Goal: Information Seeking & Learning: Learn about a topic

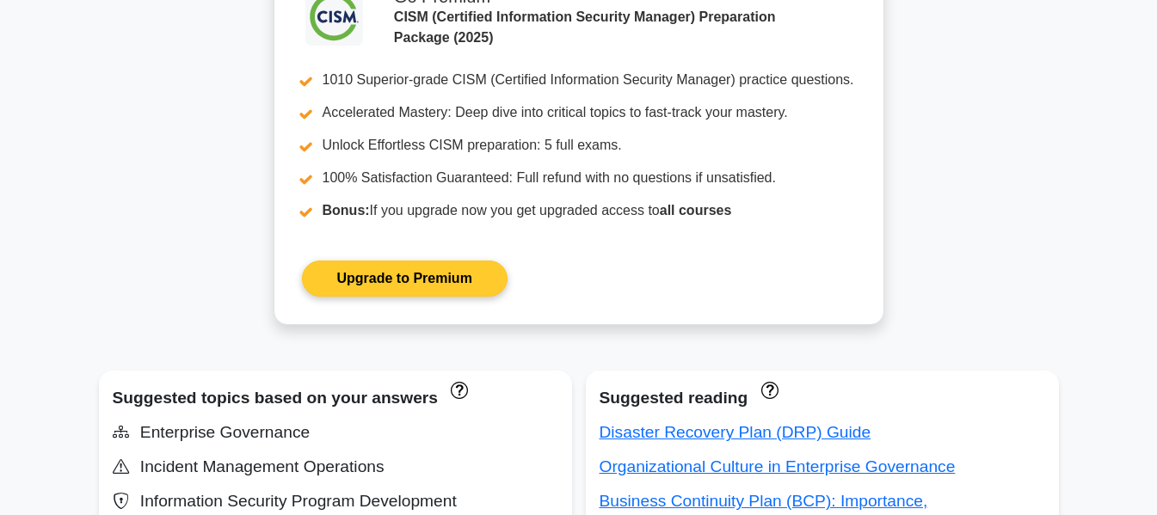
scroll to position [516, 0]
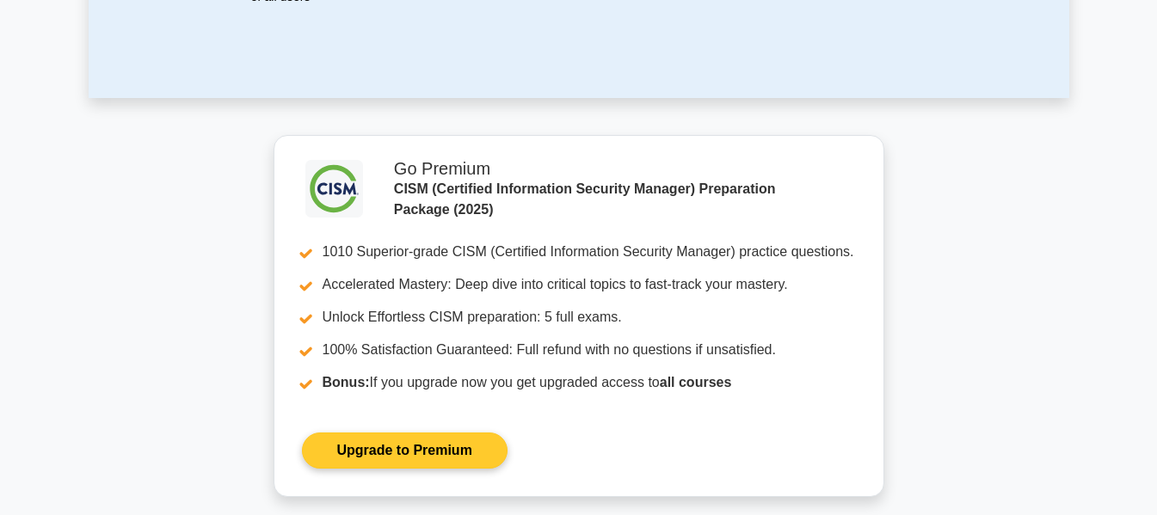
click at [385, 452] on link "Upgrade to Premium" at bounding box center [405, 451] width 206 height 36
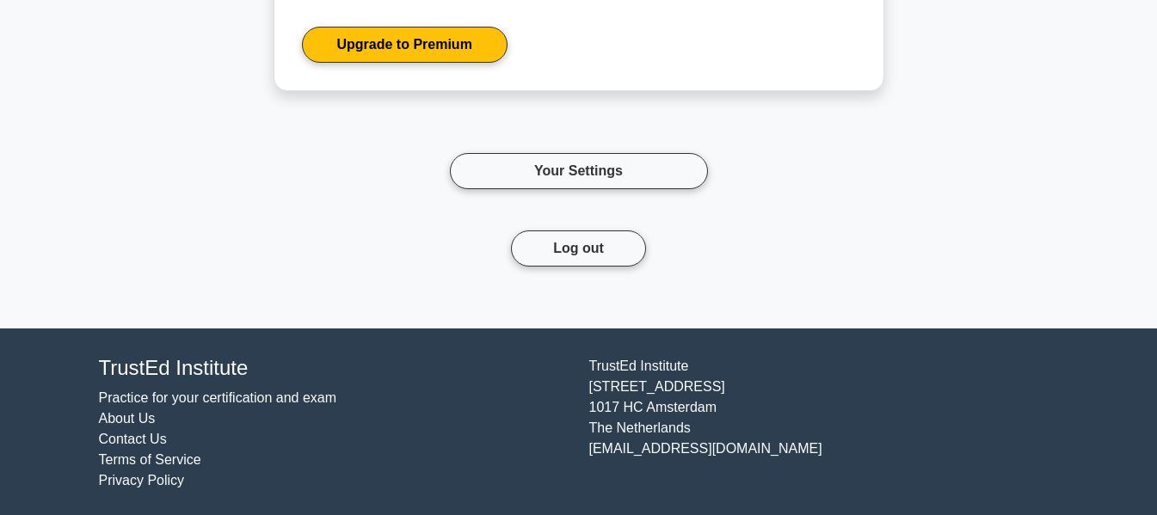
scroll to position [2419, 0]
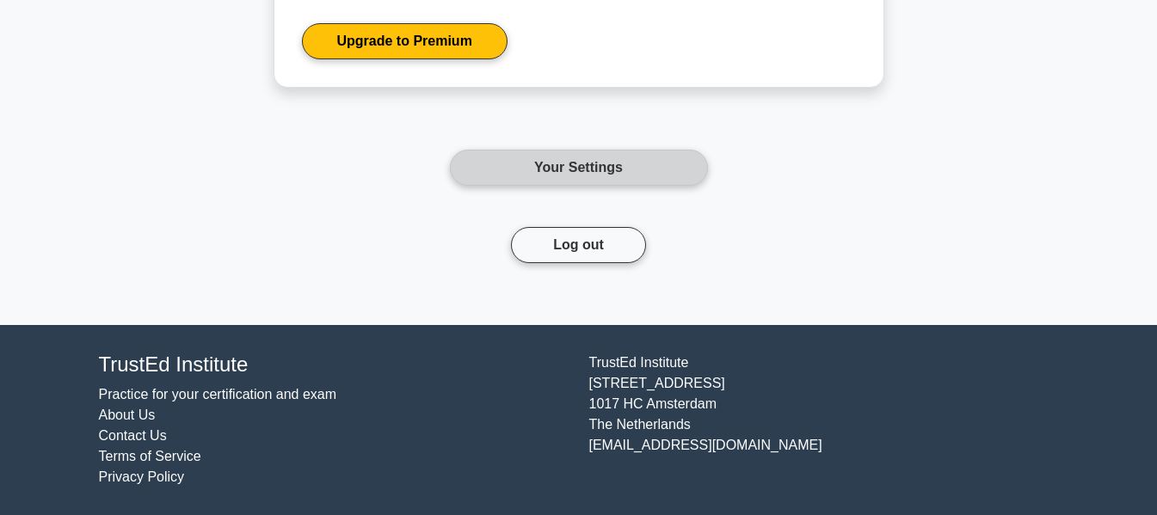
click at [621, 181] on link "Your Settings" at bounding box center [579, 168] width 258 height 36
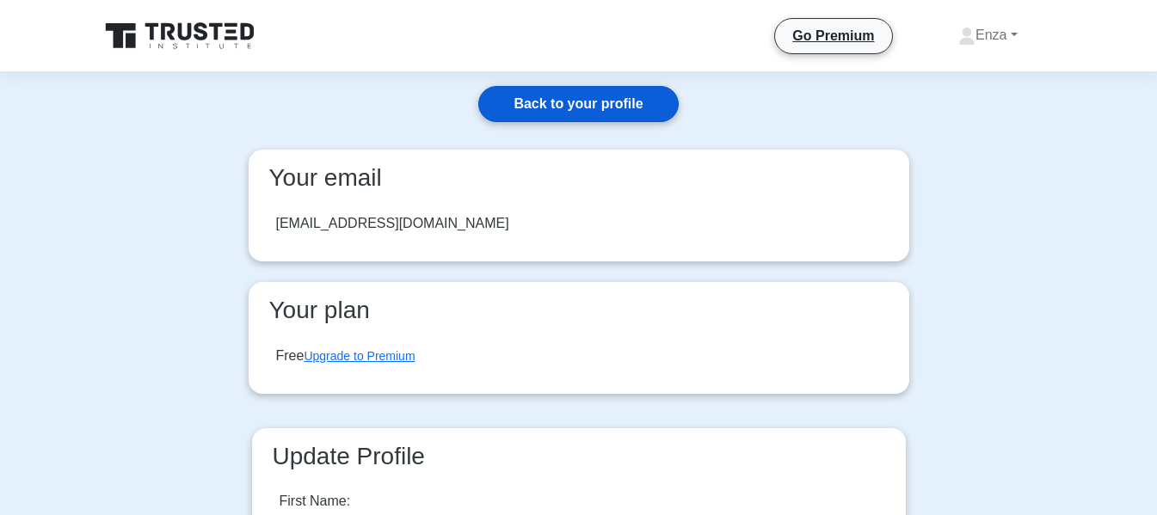
click at [562, 111] on link "Back to your profile" at bounding box center [578, 104] width 200 height 36
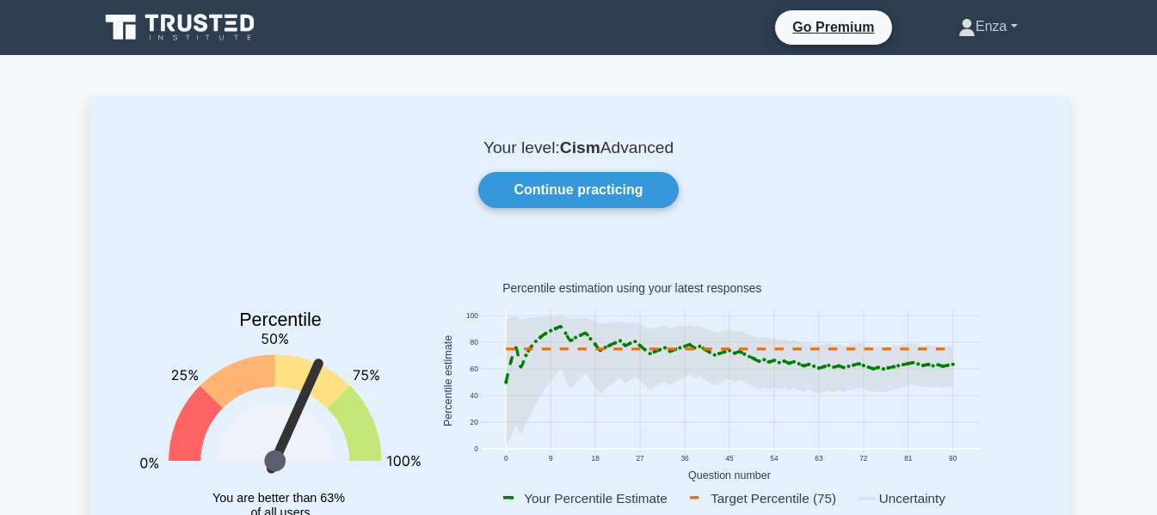
click at [983, 29] on link "Enza" at bounding box center [988, 26] width 142 height 34
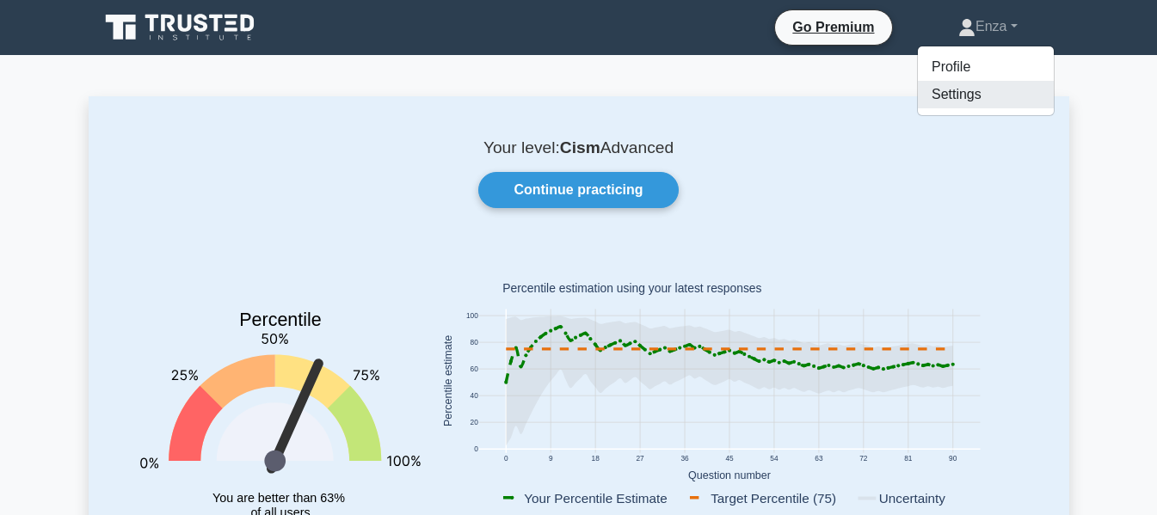
click at [948, 92] on link "Settings" at bounding box center [986, 95] width 136 height 28
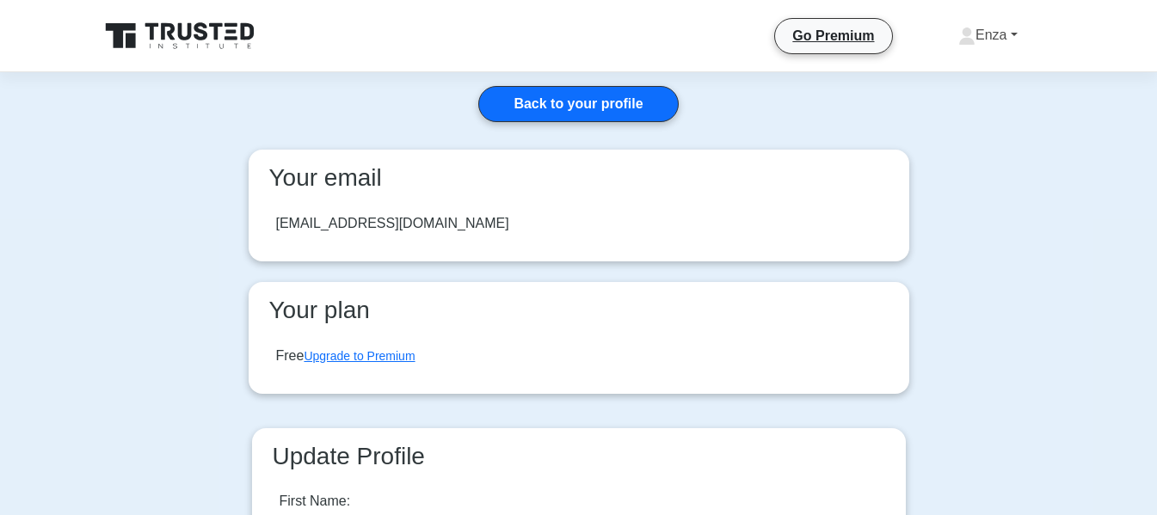
click at [990, 35] on link "Enza" at bounding box center [988, 35] width 142 height 34
click at [958, 77] on link "Profile" at bounding box center [986, 76] width 136 height 28
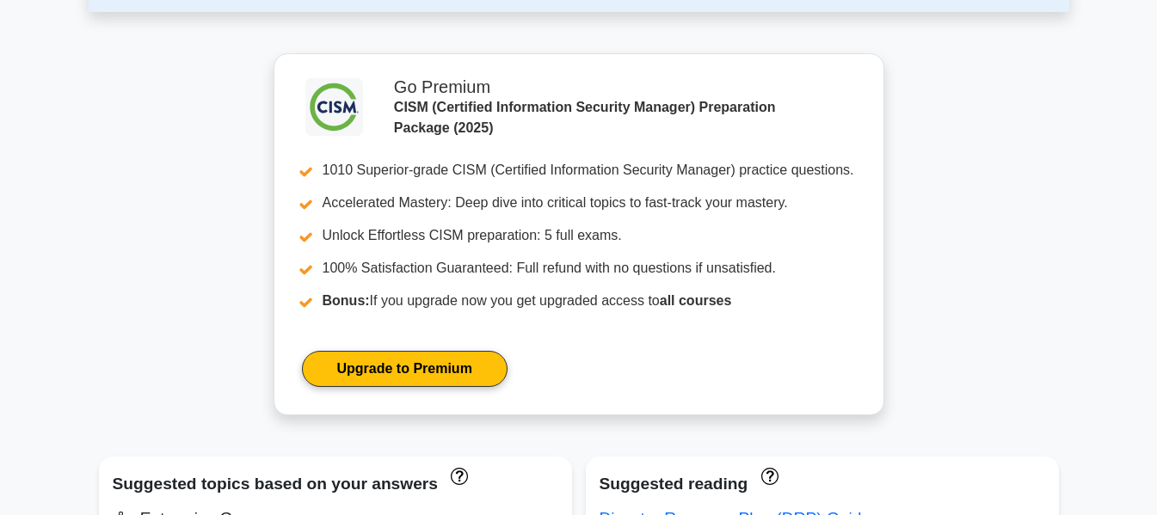
scroll to position [172, 0]
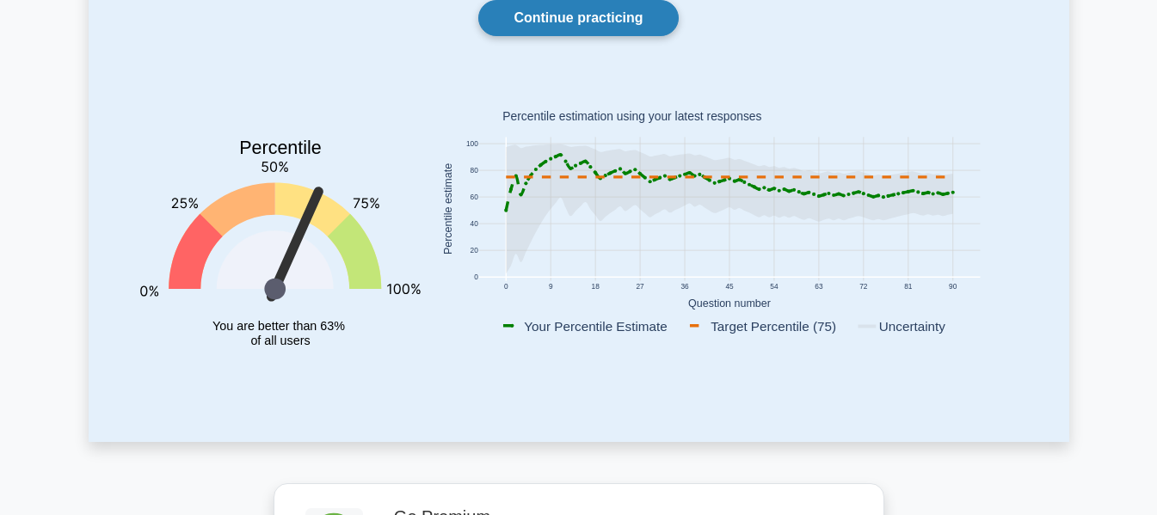
click at [592, 20] on link "Continue practicing" at bounding box center [578, 18] width 200 height 36
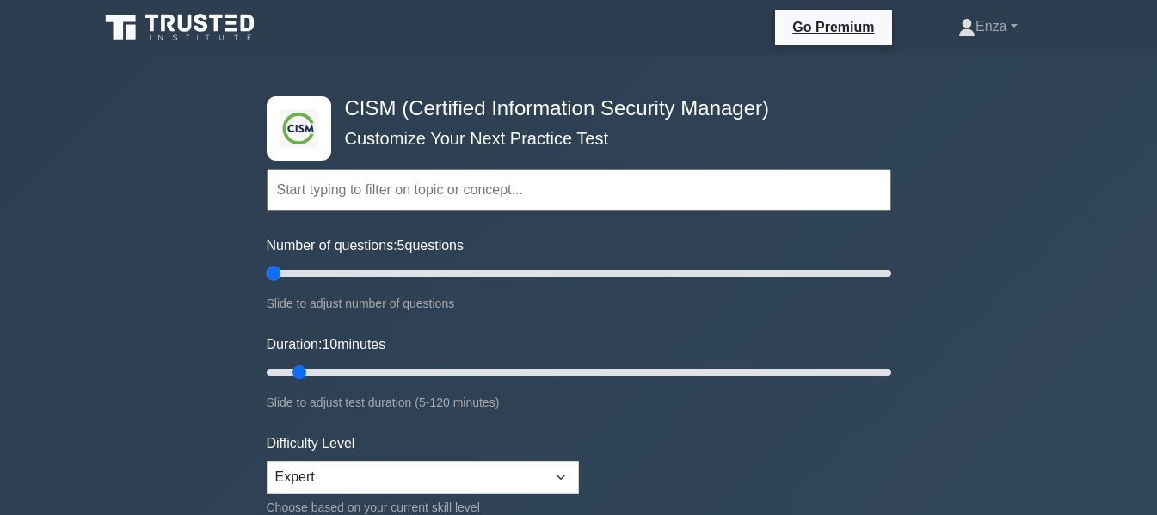
drag, startPoint x: 287, startPoint y: 272, endPoint x: 278, endPoint y: 274, distance: 9.6
type input "5"
click at [278, 273] on input "Number of questions: 5 questions" at bounding box center [579, 273] width 625 height 21
drag, startPoint x: 299, startPoint y: 373, endPoint x: 284, endPoint y: 372, distance: 15.5
type input "5"
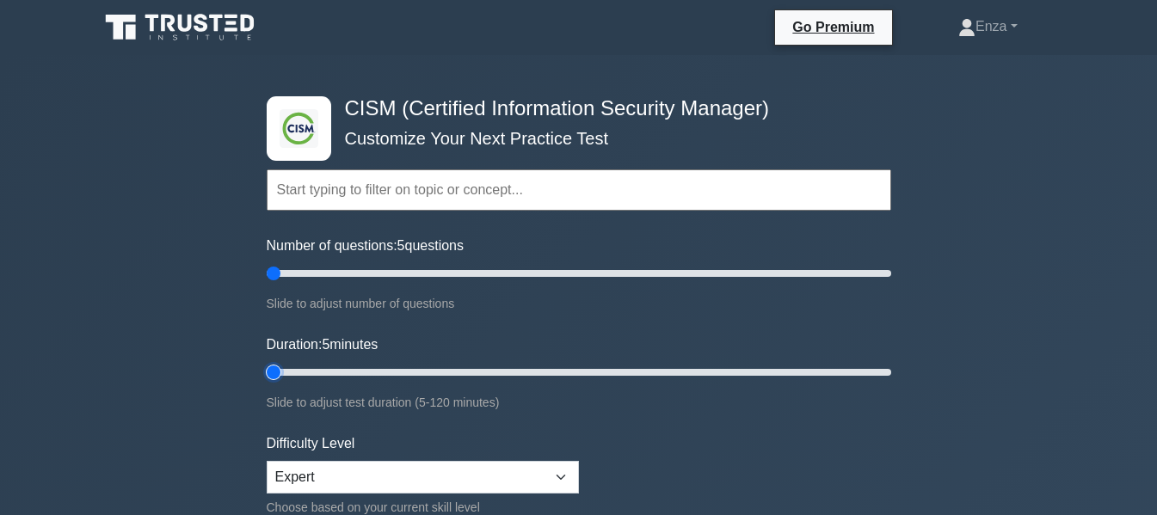
click at [284, 372] on input "Duration: 5 minutes" at bounding box center [579, 372] width 625 height 21
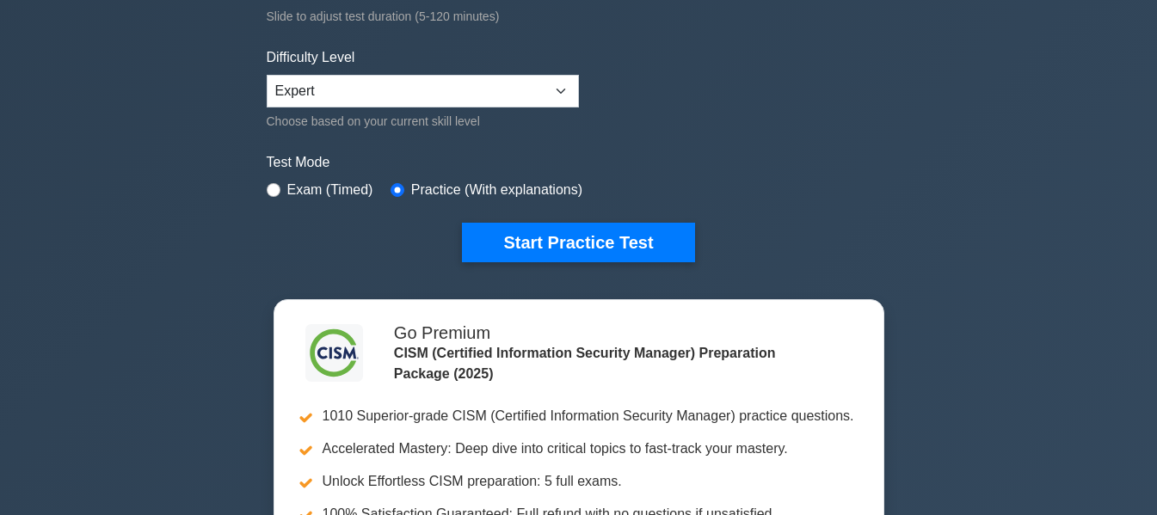
scroll to position [344, 0]
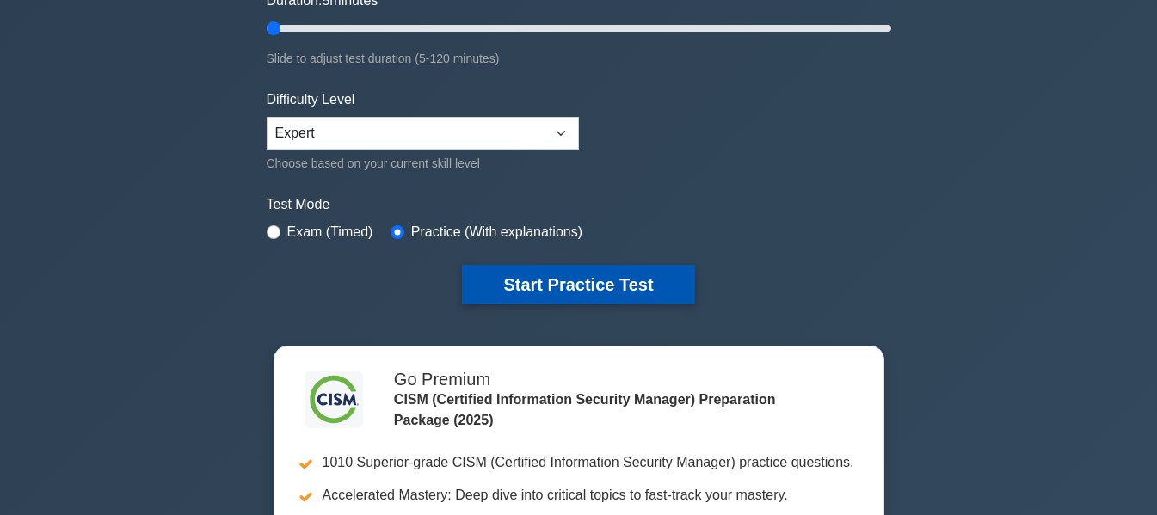
click at [583, 273] on button "Start Practice Test" at bounding box center [578, 285] width 232 height 40
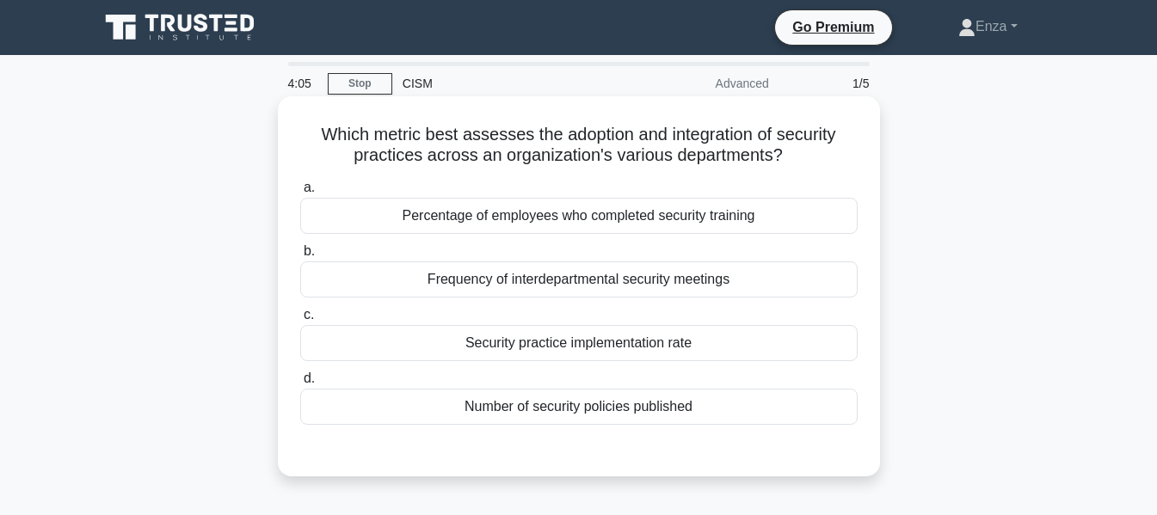
click at [631, 352] on div "Security practice implementation rate" at bounding box center [578, 343] width 557 height 36
click at [300, 321] on input "c. Security practice implementation rate" at bounding box center [300, 315] width 0 height 11
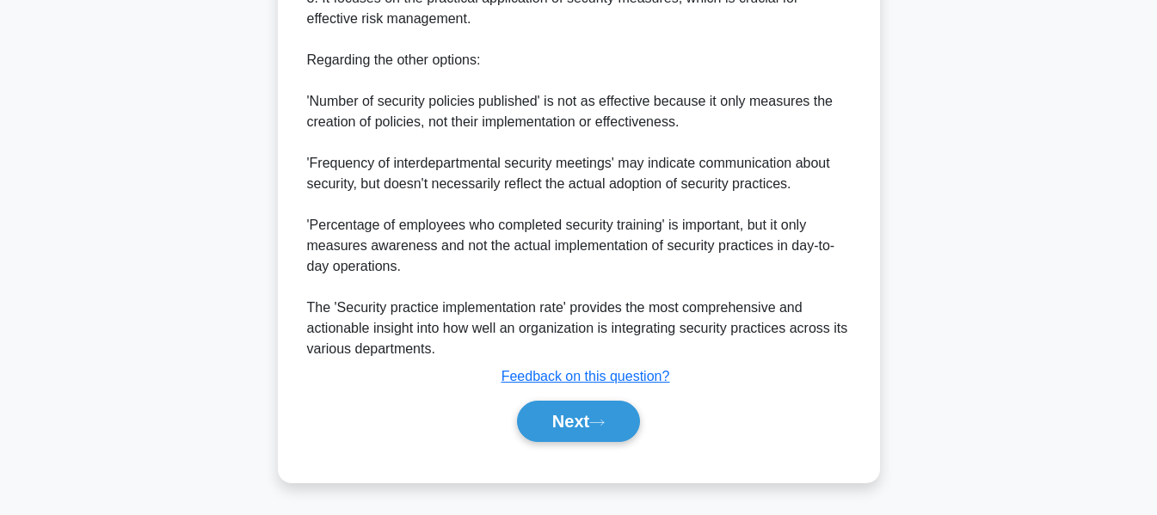
scroll to position [732, 0]
click at [595, 422] on button "Next" at bounding box center [578, 421] width 123 height 41
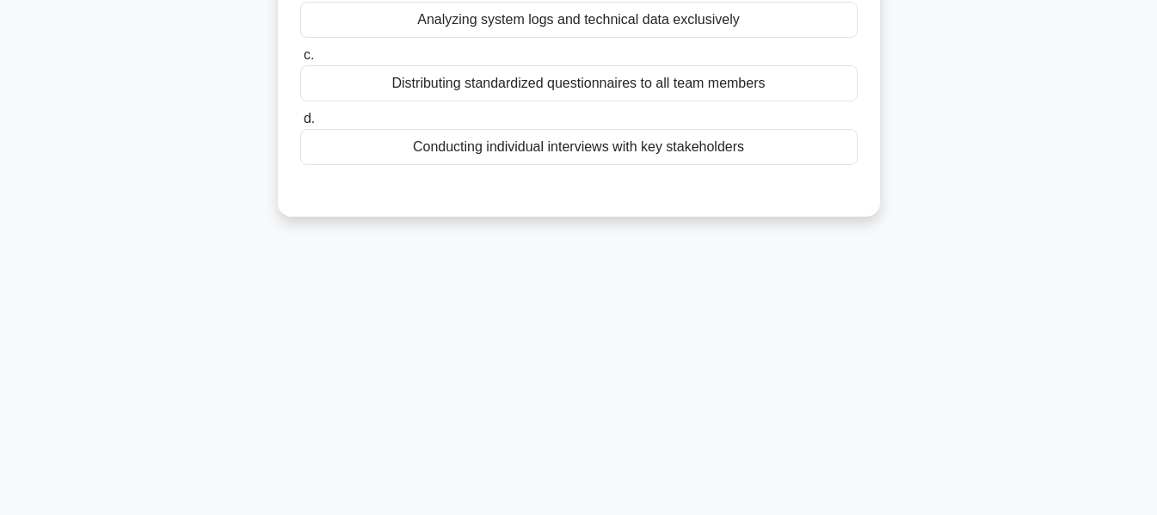
scroll to position [70, 0]
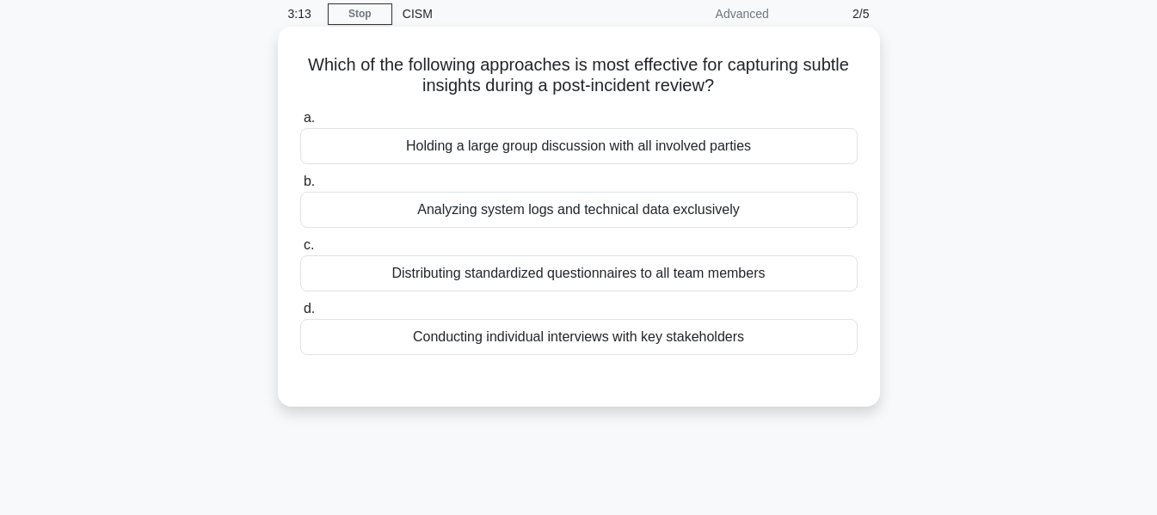
click at [706, 350] on div "Conducting individual interviews with key stakeholders" at bounding box center [578, 337] width 557 height 36
click at [300, 315] on input "d. Conducting individual interviews with key stakeholders" at bounding box center [300, 309] width 0 height 11
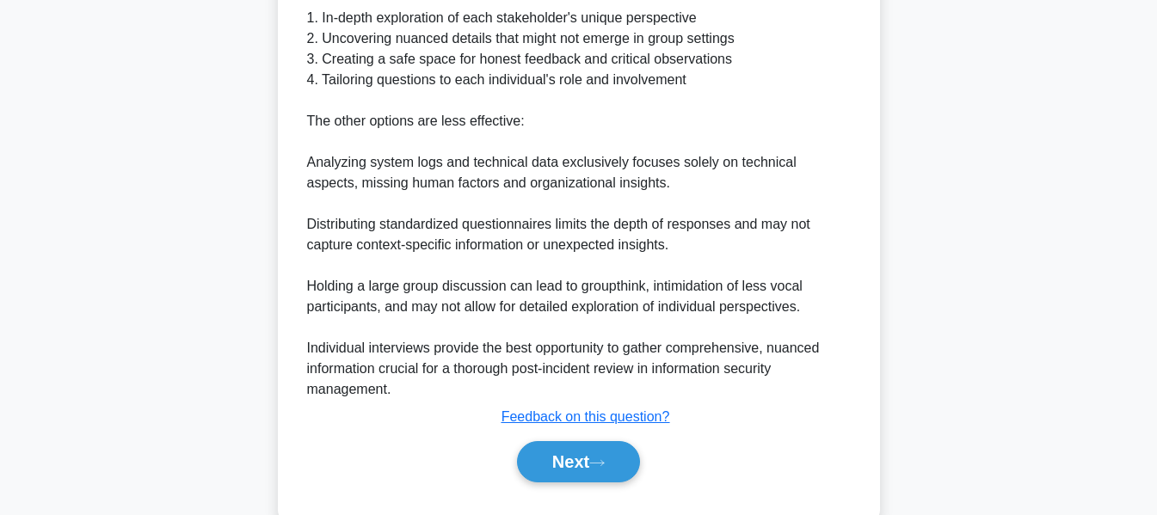
scroll to position [588, 0]
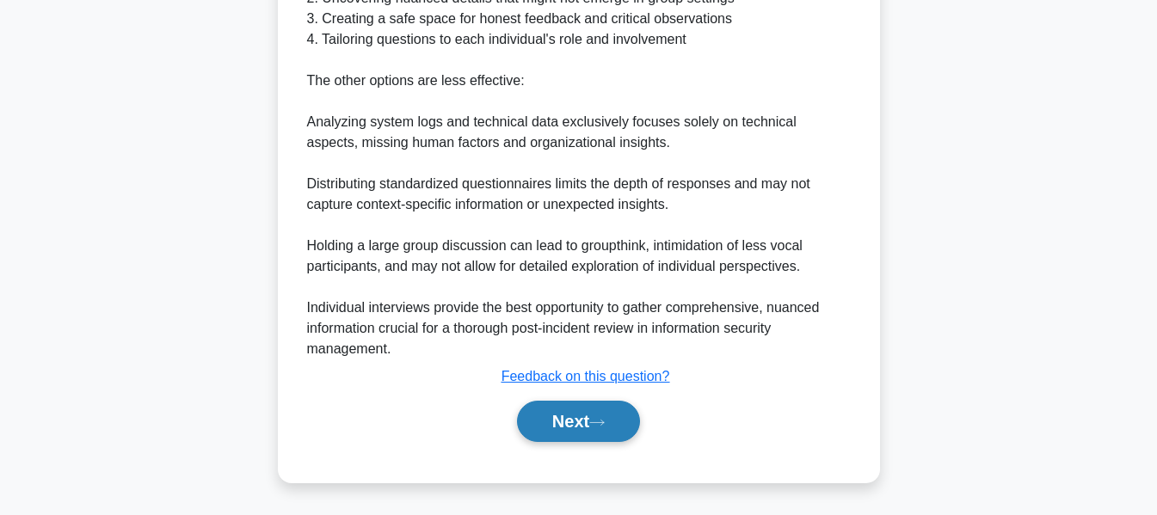
click at [605, 424] on icon at bounding box center [596, 422] width 15 height 9
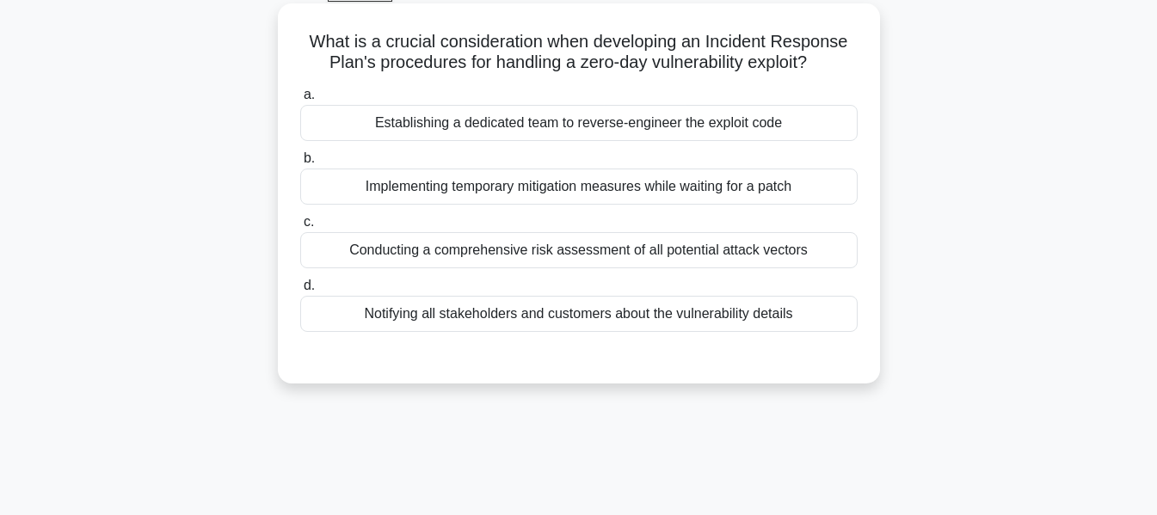
scroll to position [70, 0]
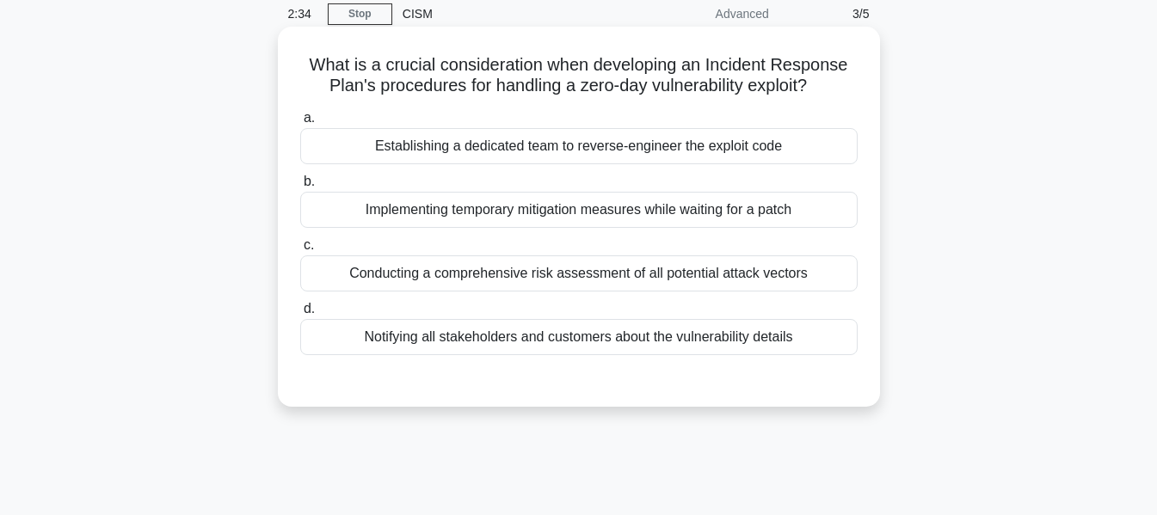
click at [714, 212] on div "Implementing temporary mitigation measures while waiting for a patch" at bounding box center [578, 210] width 557 height 36
click at [300, 188] on input "b. Implementing temporary mitigation measures while waiting for a patch" at bounding box center [300, 181] width 0 height 11
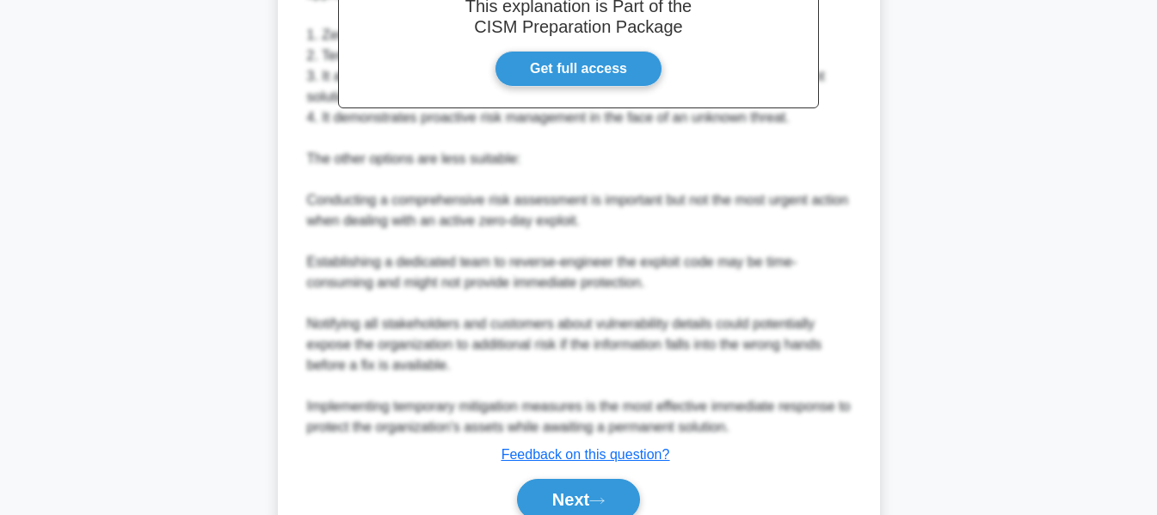
scroll to position [629, 0]
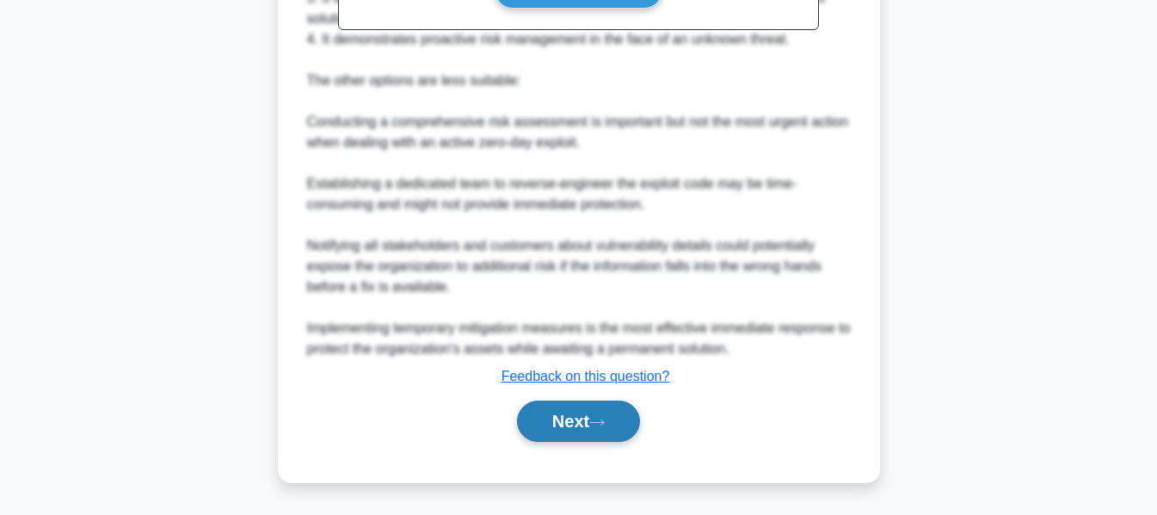
click at [575, 428] on button "Next" at bounding box center [578, 421] width 123 height 41
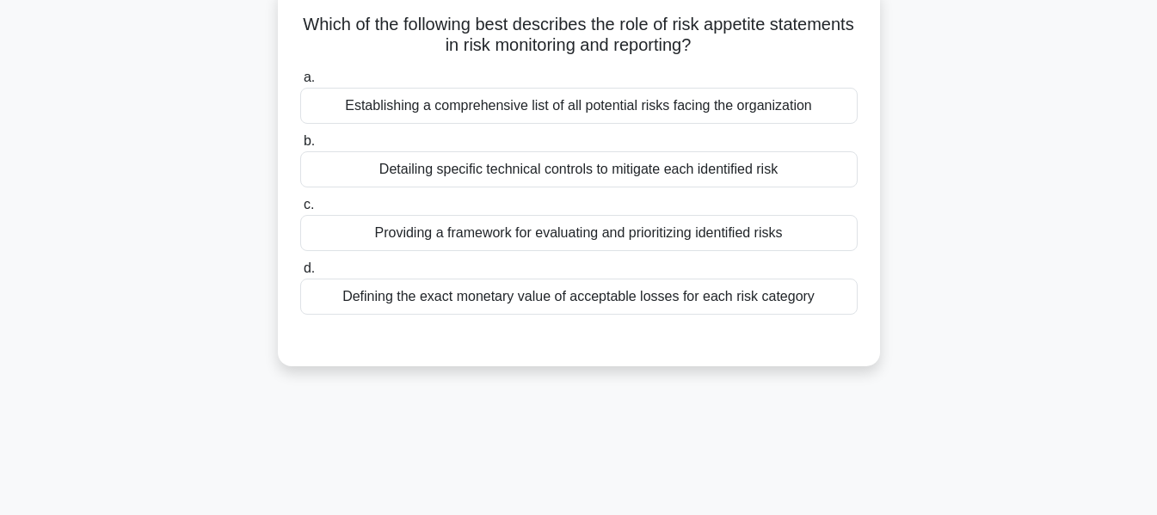
scroll to position [0, 0]
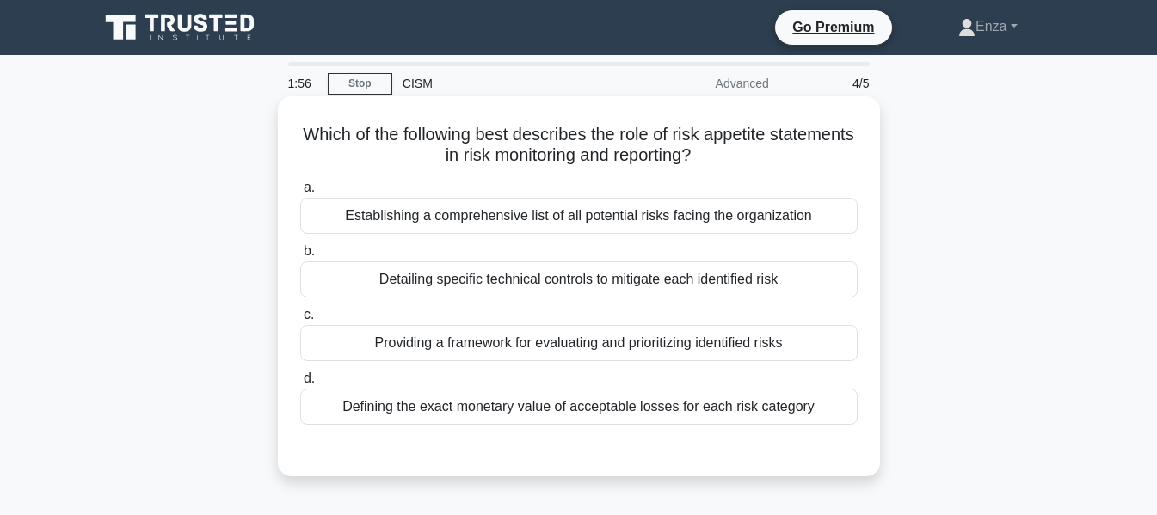
click at [704, 340] on div "Providing a framework for evaluating and prioritizing identified risks" at bounding box center [578, 343] width 557 height 36
click at [300, 321] on input "c. Providing a framework for evaluating and prioritizing identified risks" at bounding box center [300, 315] width 0 height 11
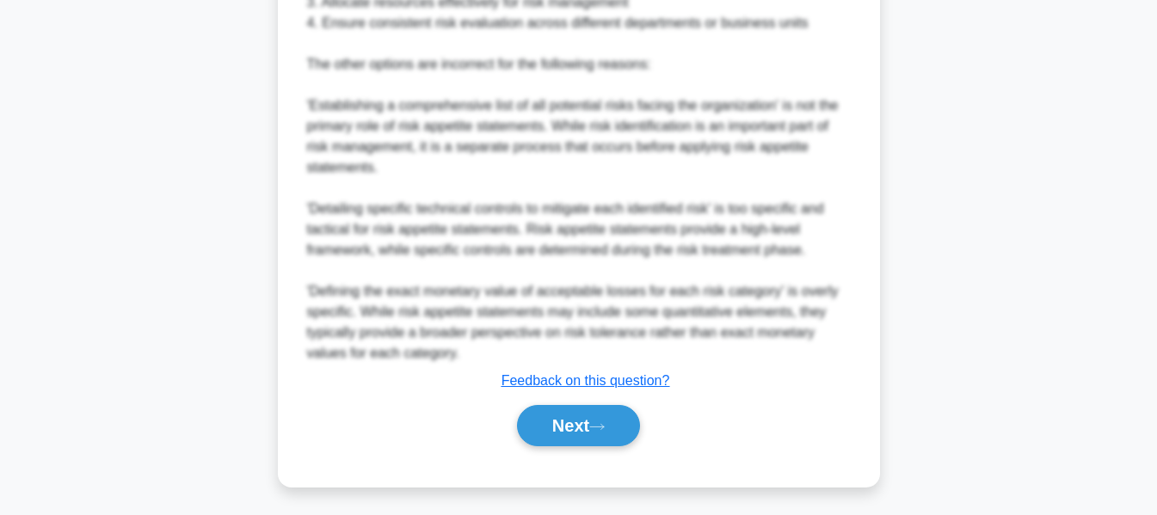
scroll to position [711, 0]
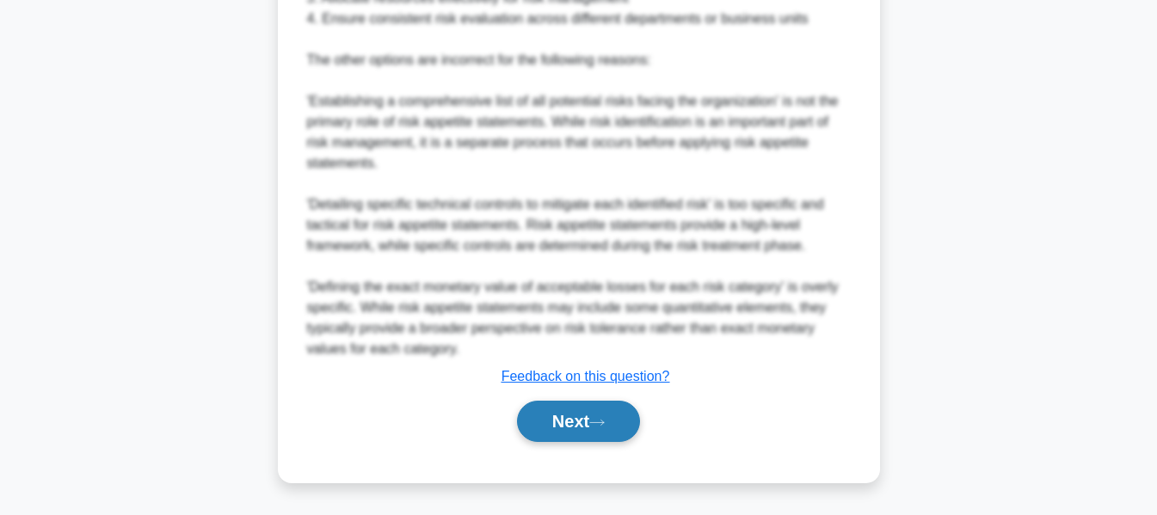
click at [631, 413] on button "Next" at bounding box center [578, 421] width 123 height 41
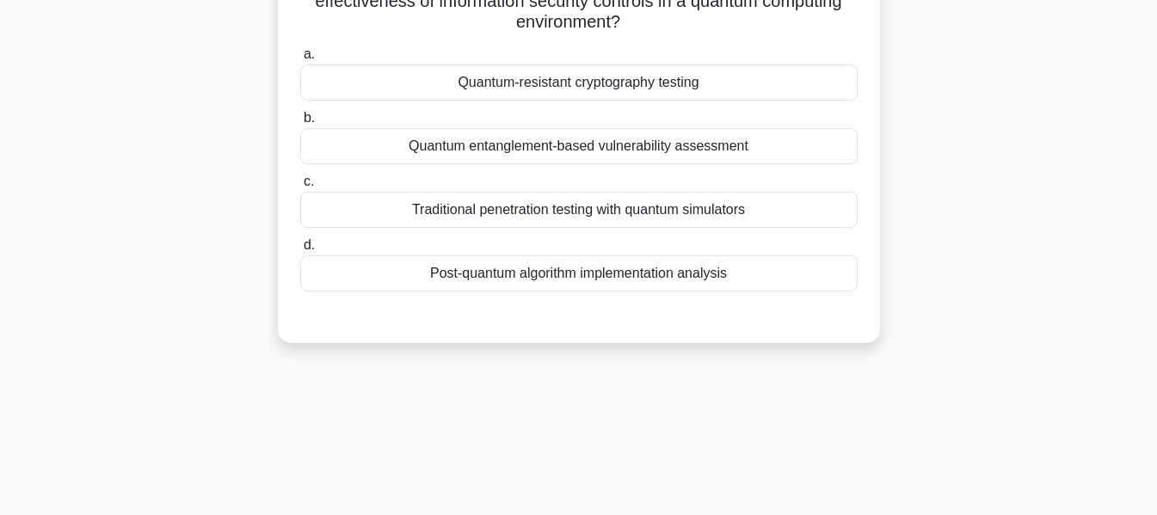
scroll to position [0, 0]
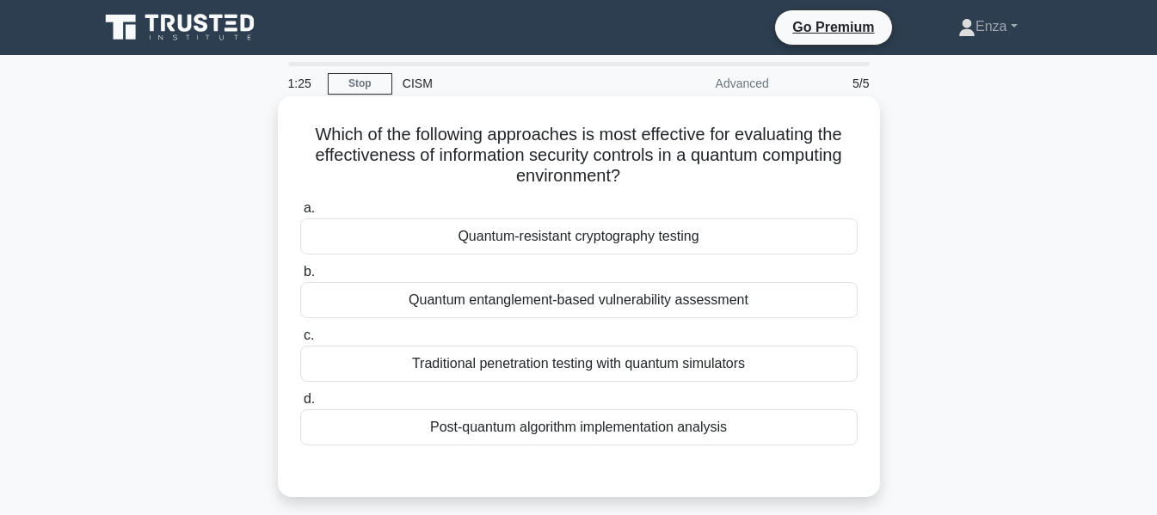
click at [686, 238] on div "Quantum-resistant cryptography testing" at bounding box center [578, 236] width 557 height 36
click at [300, 214] on input "a. Quantum-resistant cryptography testing" at bounding box center [300, 208] width 0 height 11
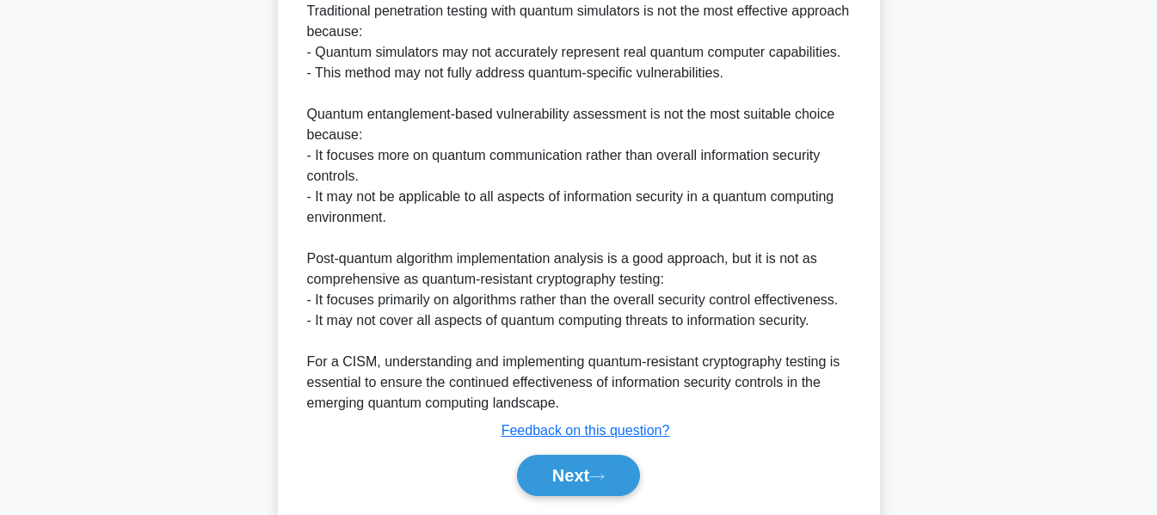
scroll to position [835, 0]
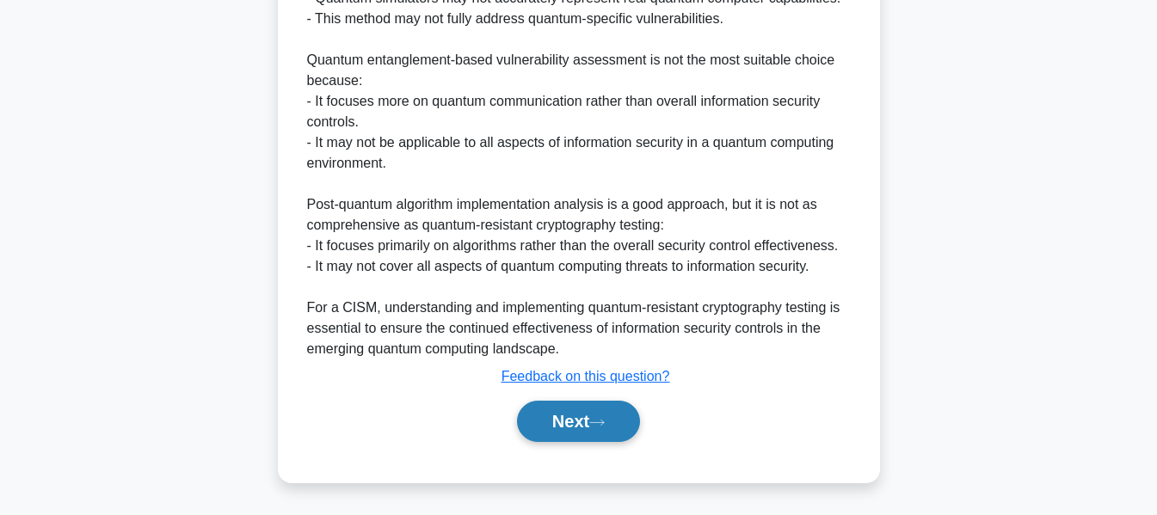
click at [626, 429] on button "Next" at bounding box center [578, 421] width 123 height 41
